Goal: Task Accomplishment & Management: Complete application form

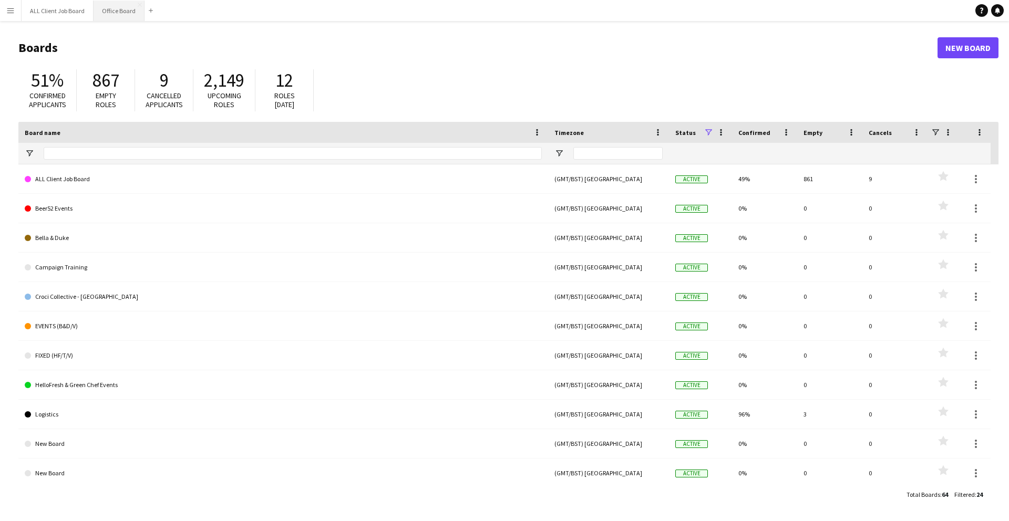
click at [124, 6] on button "Office Board Close" at bounding box center [119, 11] width 51 height 20
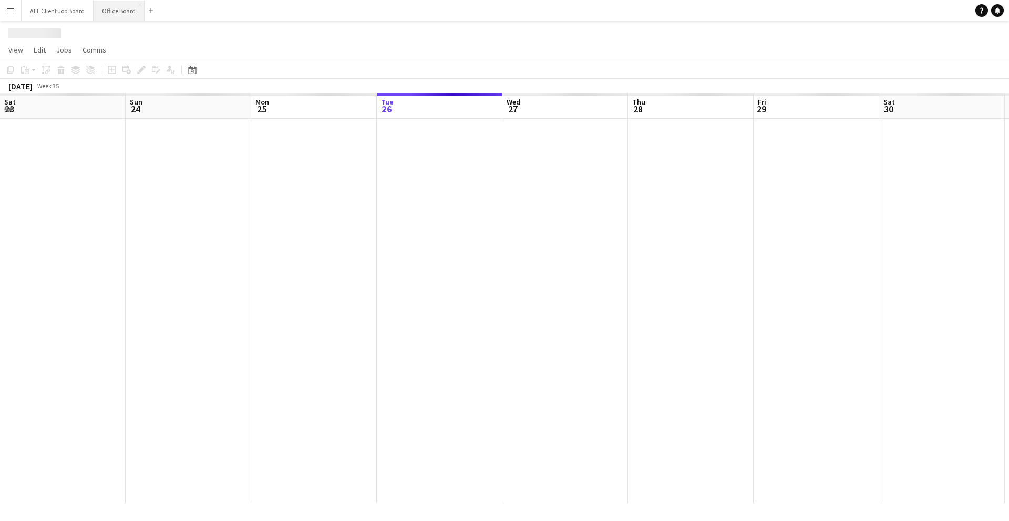
scroll to position [0, 251]
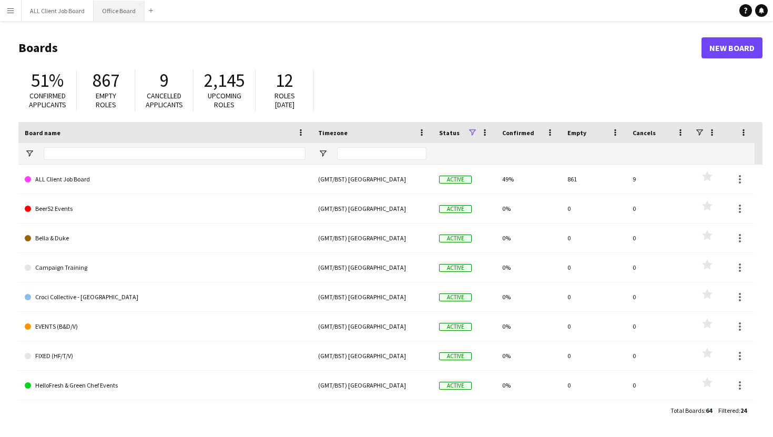
click at [127, 14] on button "Office Board Close" at bounding box center [119, 11] width 51 height 20
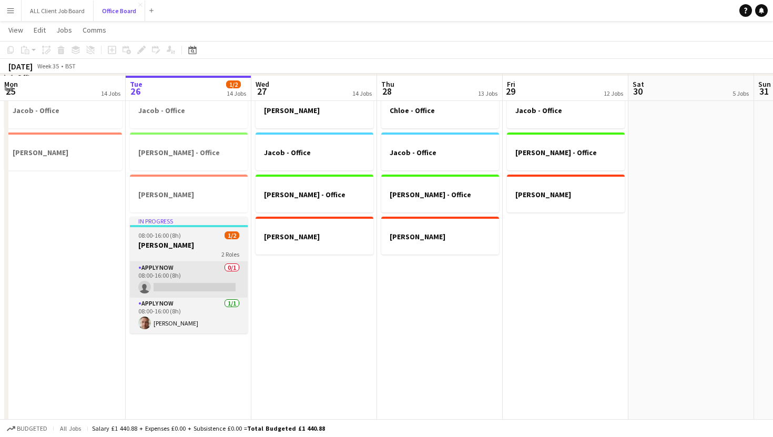
scroll to position [82, 0]
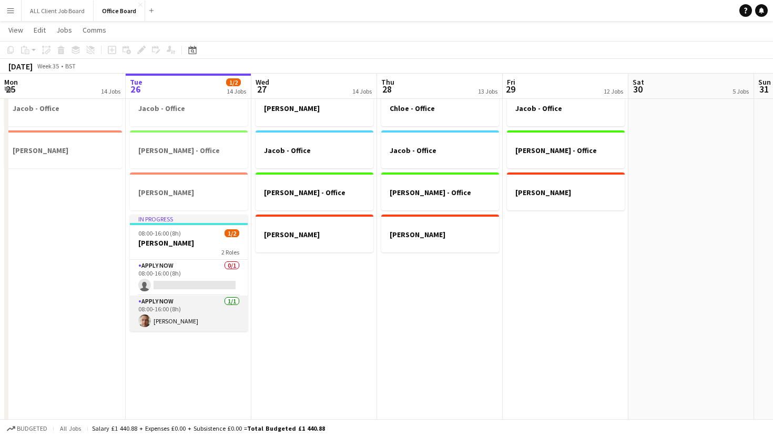
click at [168, 316] on app-card-role "APPLY NOW 1/1 08:00-16:00 (8h) Jason David" at bounding box center [189, 313] width 118 height 36
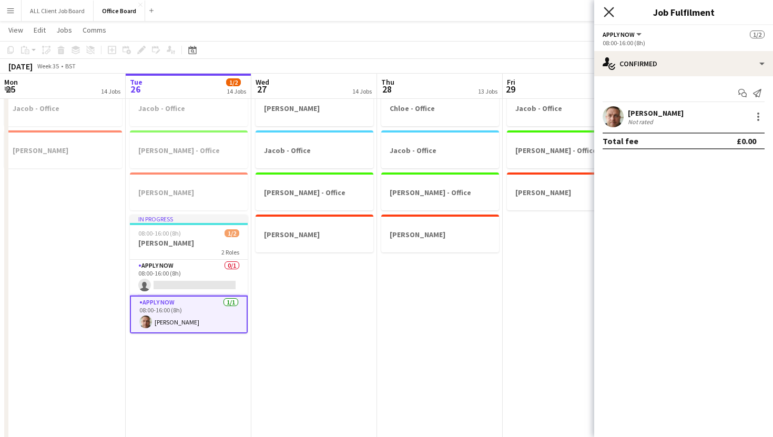
click at [604, 11] on icon "Close pop-in" at bounding box center [608, 12] width 10 height 10
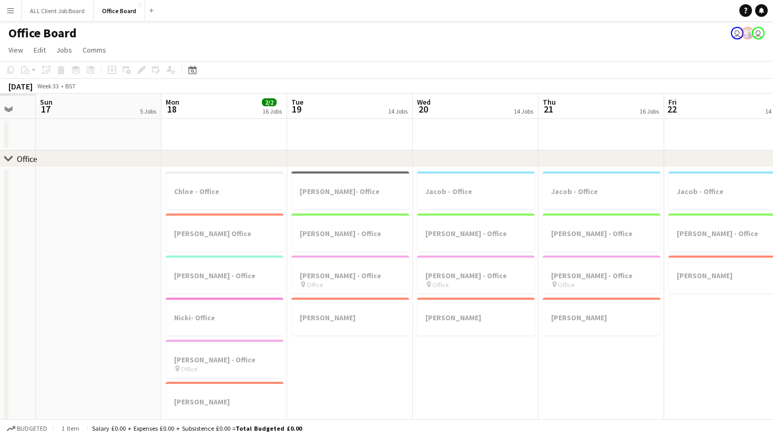
scroll to position [0, 317]
